Goal: Transaction & Acquisition: Purchase product/service

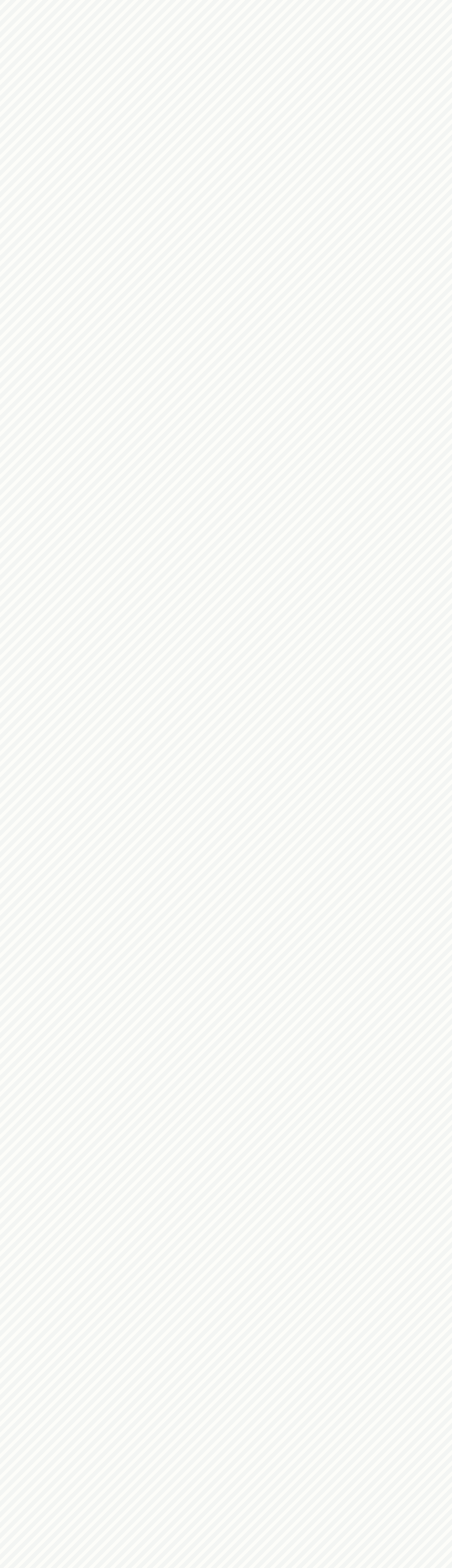
click at [160, 0] on html at bounding box center [226, 0] width 452 height 0
click at [431, 0] on html at bounding box center [226, 0] width 452 height 0
click at [208, 0] on html at bounding box center [226, 0] width 452 height 0
click at [31, 0] on html at bounding box center [226, 0] width 452 height 0
